Goal: Find specific page/section: Find specific page/section

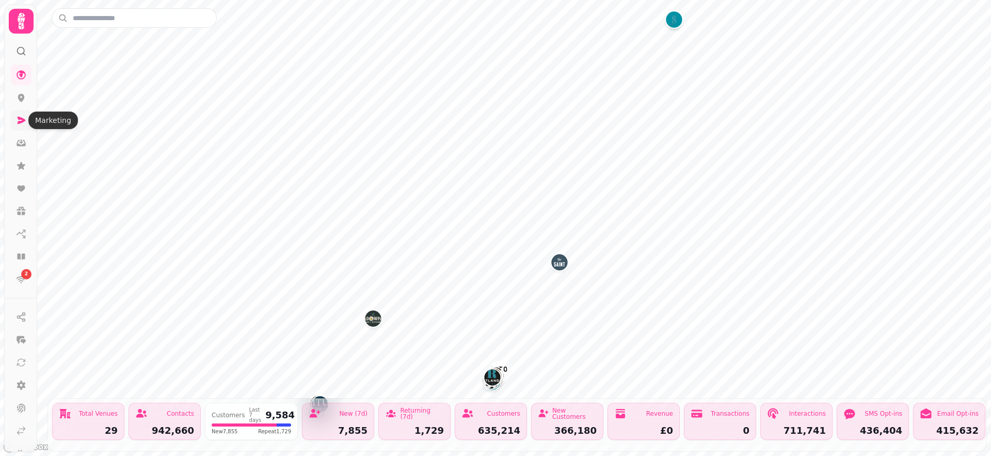
click at [23, 120] on icon at bounding box center [22, 120] width 8 height 7
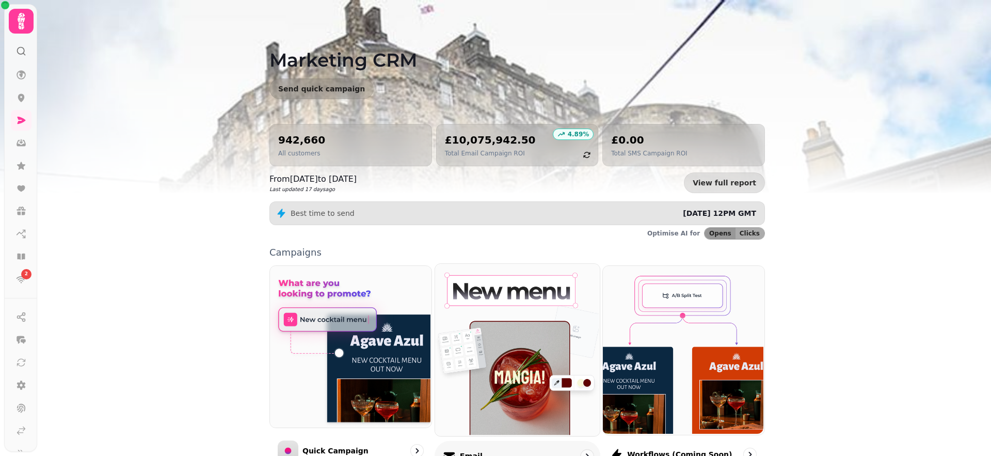
click at [548, 307] on img at bounding box center [516, 349] width 165 height 172
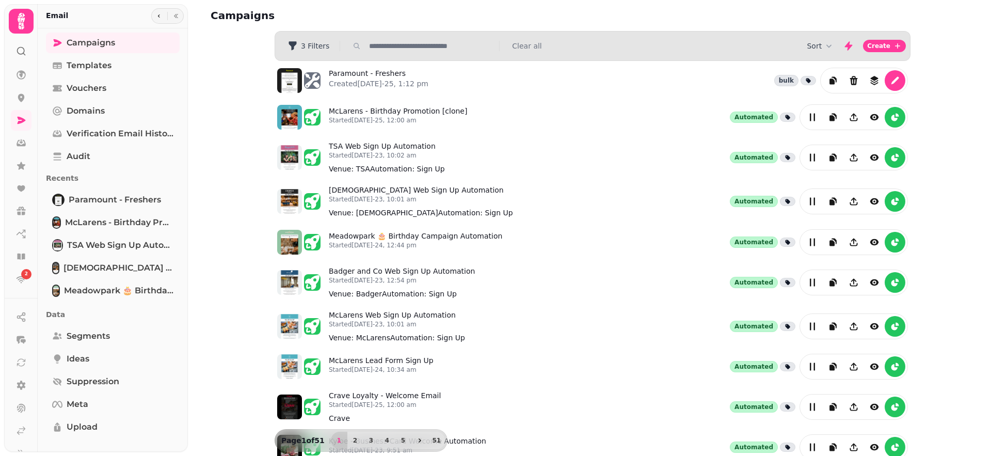
click at [410, 44] on input "text" at bounding box center [431, 46] width 132 height 10
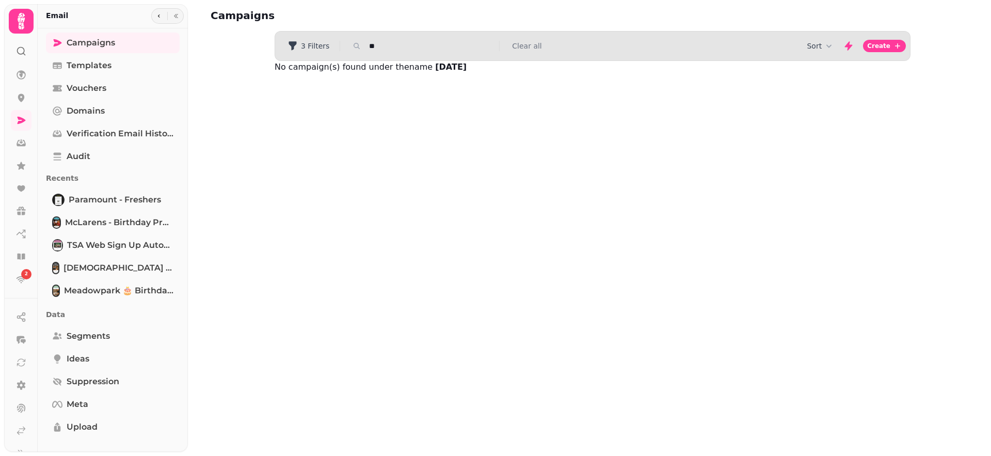
type input "*"
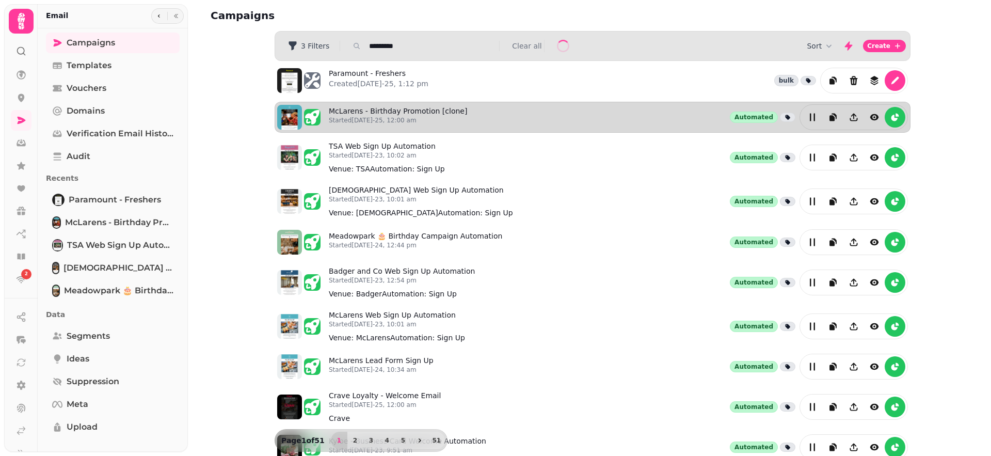
type input "*********"
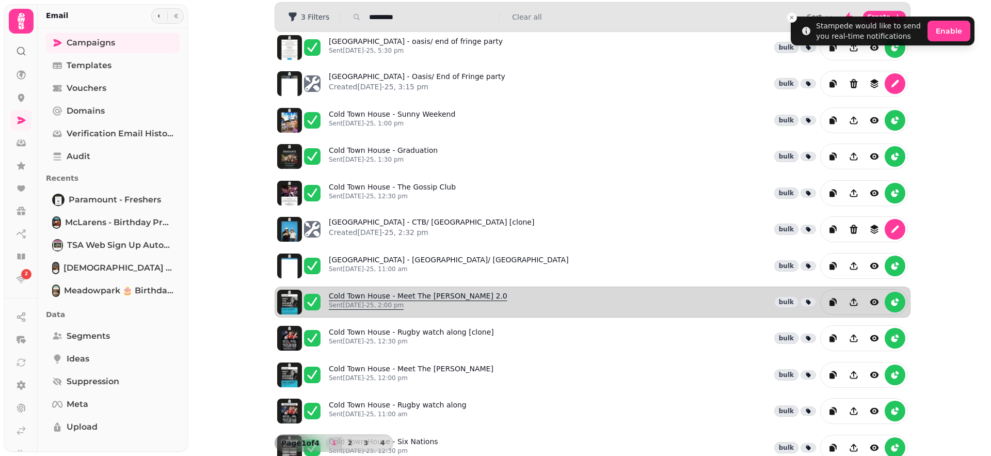
scroll to position [6, 0]
